Goal: Task Accomplishment & Management: Manage account settings

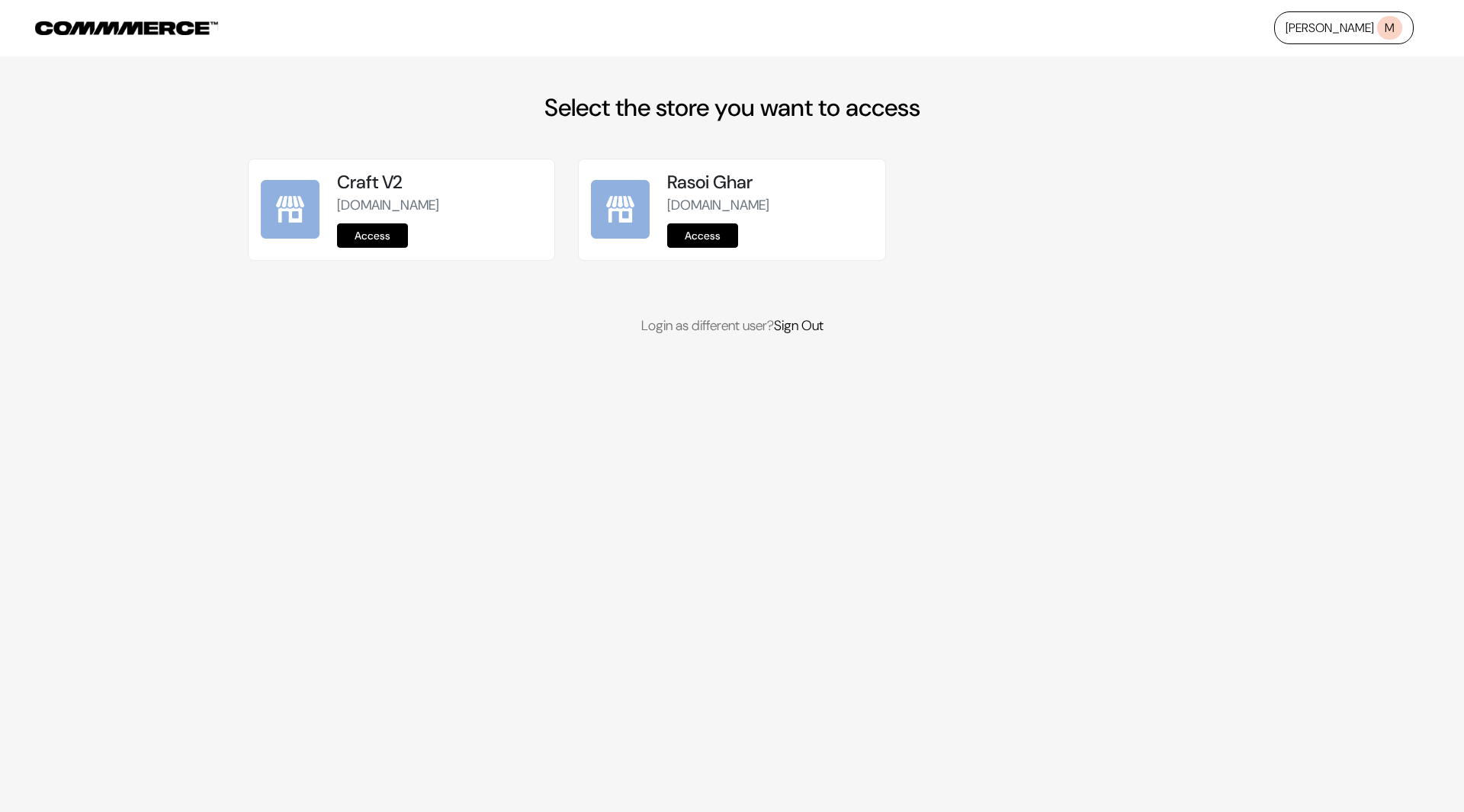
click at [696, 237] on link "Access" at bounding box center [702, 236] width 71 height 25
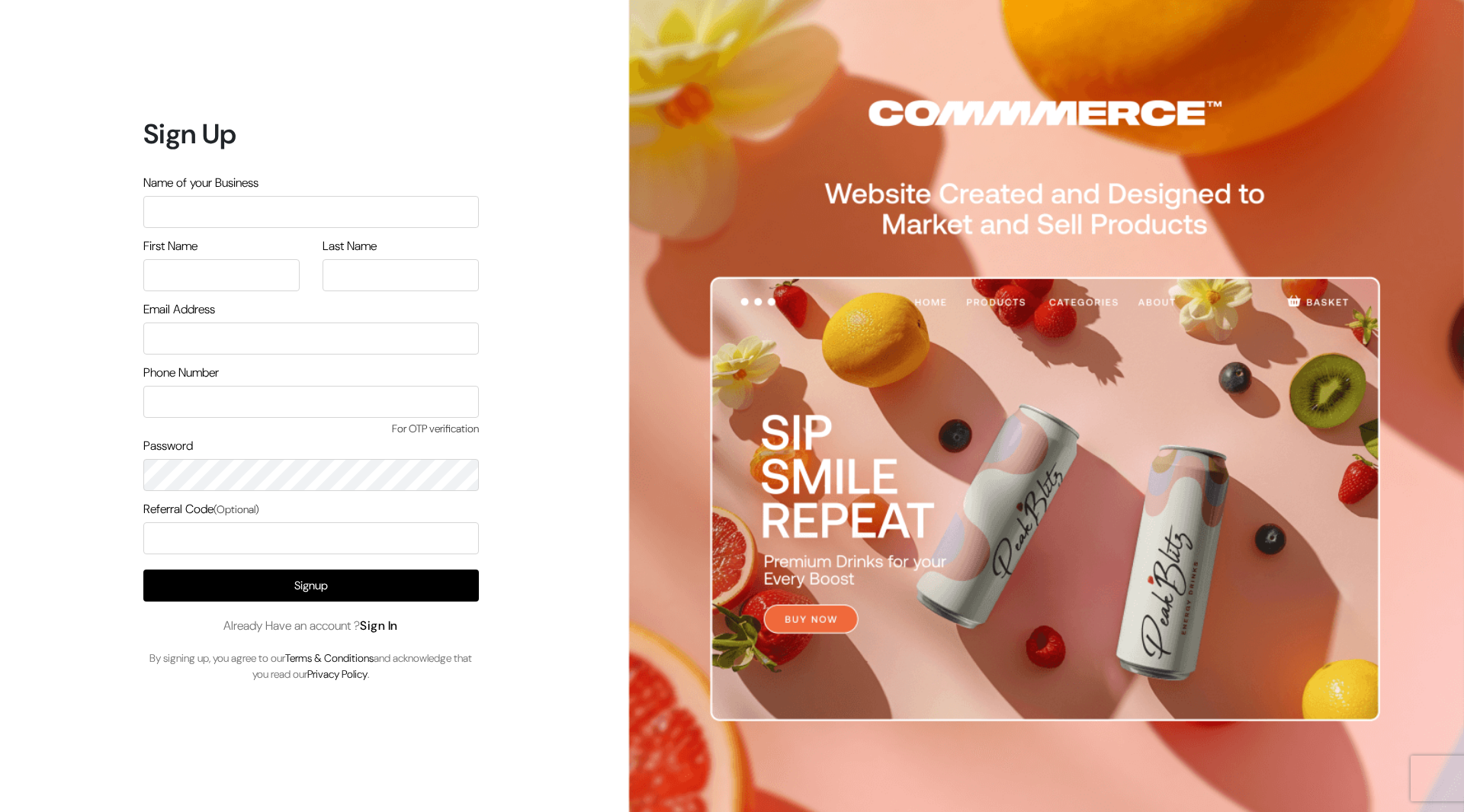
click at [385, 625] on link "Sign In" at bounding box center [379, 625] width 38 height 16
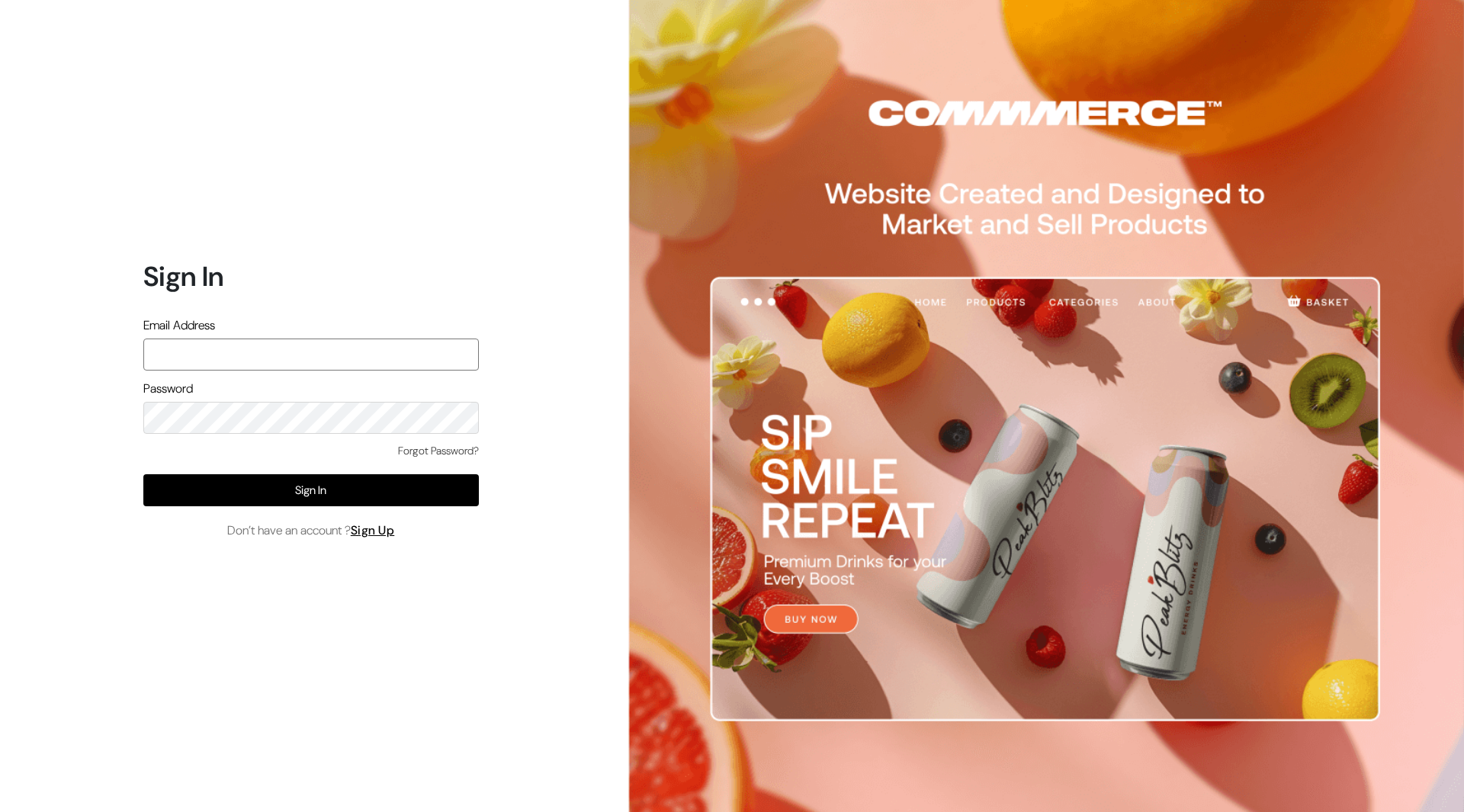
type input "mayank@commmerce.com"
click at [117, 340] on div "Sign In Email Address mayank@commmerce.com Password Forgot Password? Sign In Do…" at bounding box center [304, 406] width 610 height 812
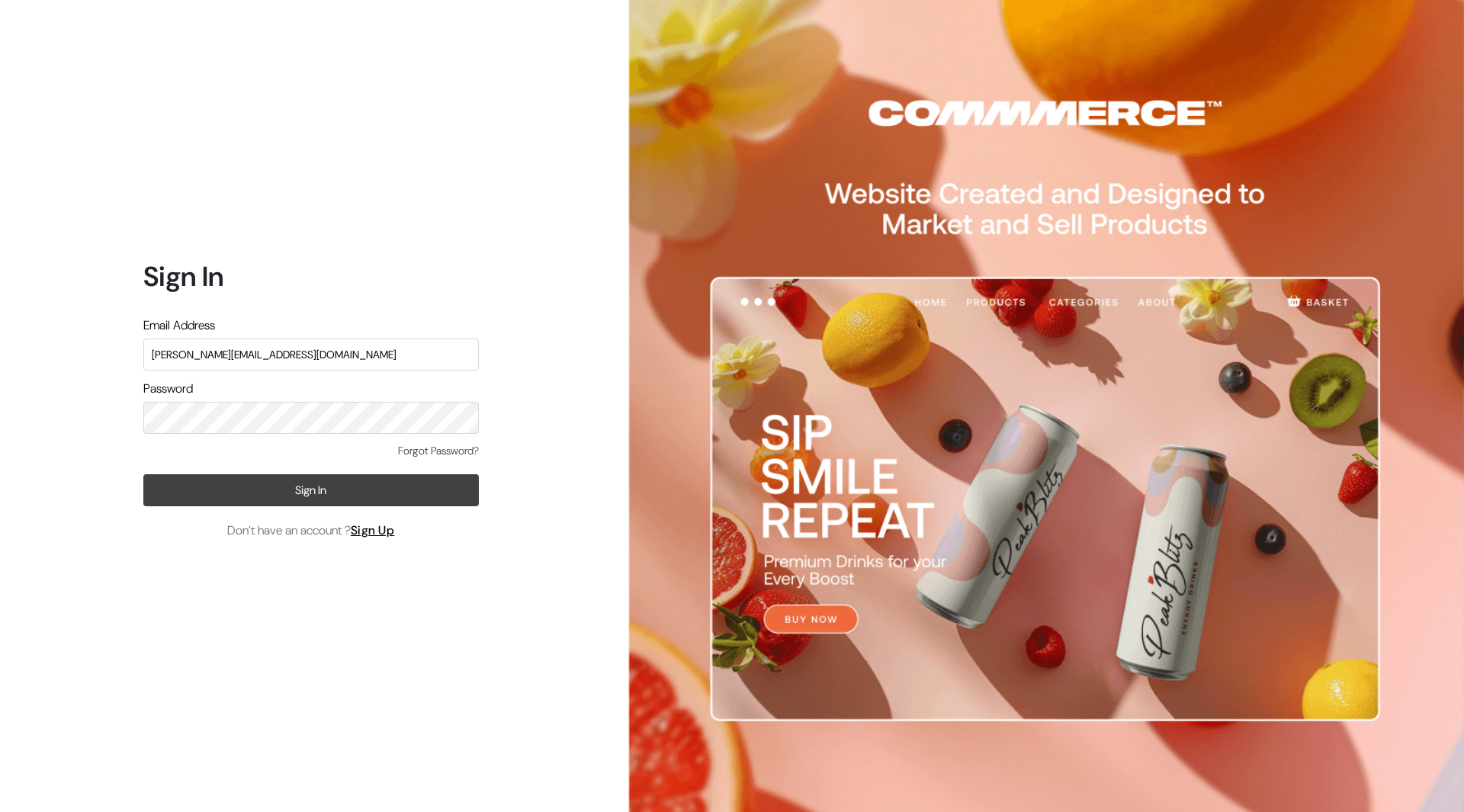
click at [270, 475] on button "Sign In" at bounding box center [311, 491] width 336 height 32
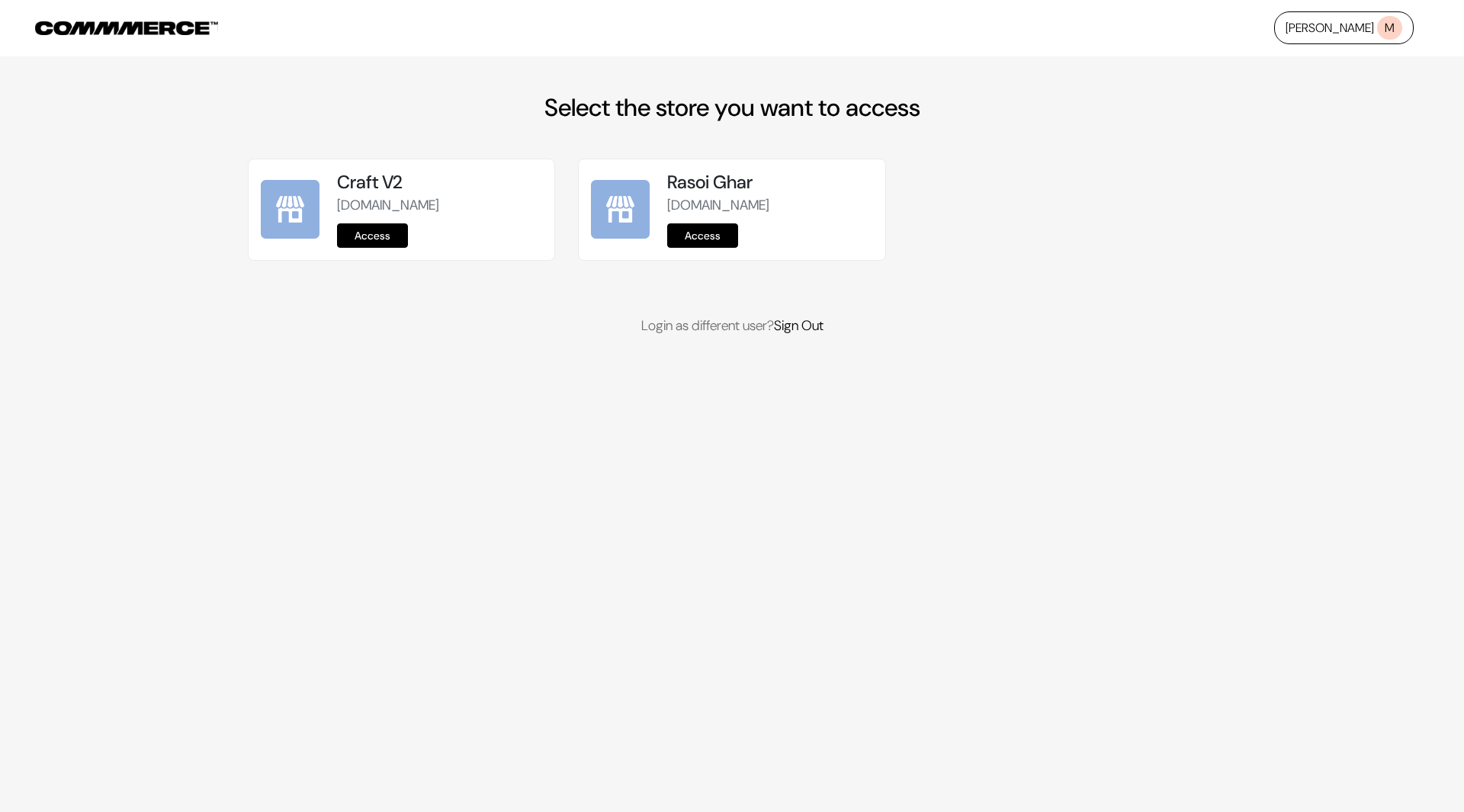
click at [710, 236] on link "Access" at bounding box center [702, 236] width 71 height 25
click at [716, 240] on link "Access" at bounding box center [702, 236] width 71 height 25
